Goal: Task Accomplishment & Management: Use online tool/utility

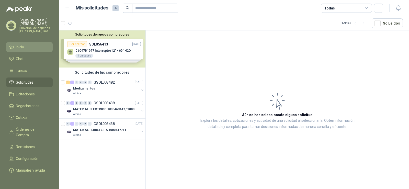
click at [28, 49] on li "Inicio" at bounding box center [29, 47] width 40 height 6
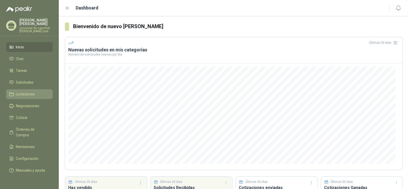
click at [27, 95] on span "Licitaciones" at bounding box center [25, 94] width 19 height 6
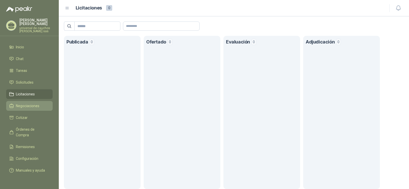
click at [30, 107] on span "Negociaciones" at bounding box center [28, 106] width 24 height 6
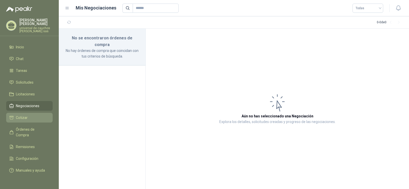
click at [22, 119] on span "Cotizar" at bounding box center [22, 118] width 12 height 6
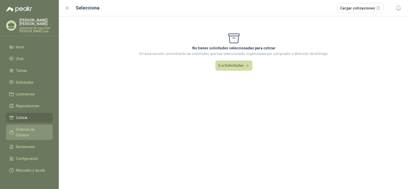
click at [23, 131] on span "Órdenes de Compra" at bounding box center [32, 131] width 32 height 11
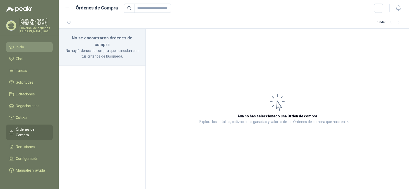
click at [22, 48] on span "Inicio" at bounding box center [20, 47] width 8 height 6
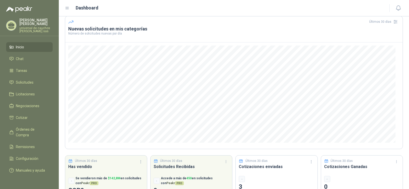
scroll to position [41, 0]
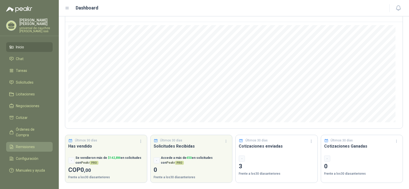
click at [20, 142] on link "Remisiones" at bounding box center [29, 147] width 47 height 10
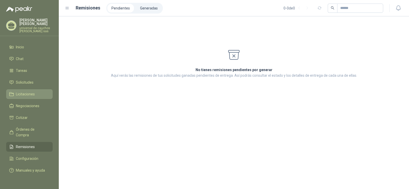
click at [27, 94] on span "Licitaciones" at bounding box center [25, 94] width 19 height 6
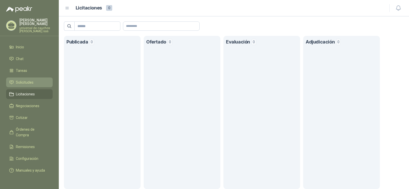
click at [27, 82] on span "Solicitudes" at bounding box center [25, 82] width 18 height 6
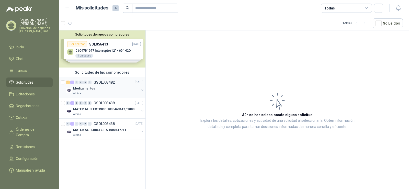
click at [75, 89] on p "Medicamentos" at bounding box center [84, 88] width 22 height 5
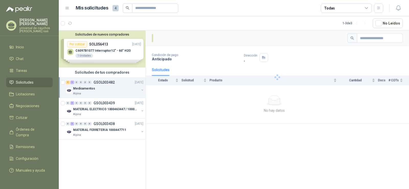
click at [105, 83] on p "GSOL003482" at bounding box center [104, 82] width 21 height 4
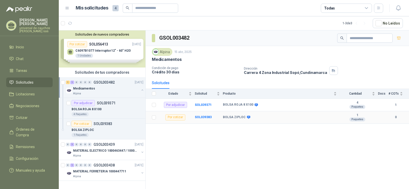
click at [175, 117] on div "Por cotizar" at bounding box center [175, 117] width 20 height 6
click at [207, 118] on b "SOL039383" at bounding box center [203, 117] width 17 height 4
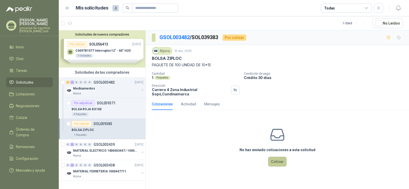
click at [274, 162] on button "Cotizar" at bounding box center [277, 162] width 18 height 10
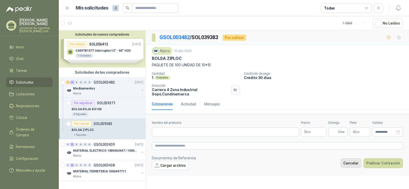
click at [352, 165] on button "Cancelar" at bounding box center [350, 163] width 21 height 10
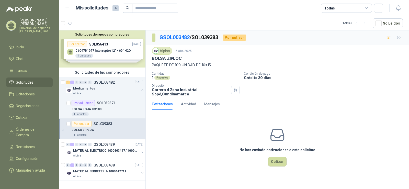
click at [95, 44] on div "Solicitudes de nuevos compradores Por cotizar SOL056413 [DATE] C6097B1077 Inter…" at bounding box center [102, 48] width 87 height 37
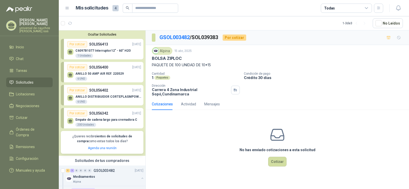
click at [73, 45] on div "Por cotizar" at bounding box center [77, 44] width 20 height 6
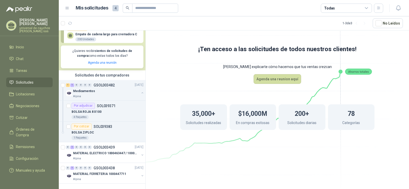
scroll to position [90, 0]
click at [106, 145] on p "GSOL003439" at bounding box center [104, 147] width 21 height 4
